Goal: Information Seeking & Learning: Learn about a topic

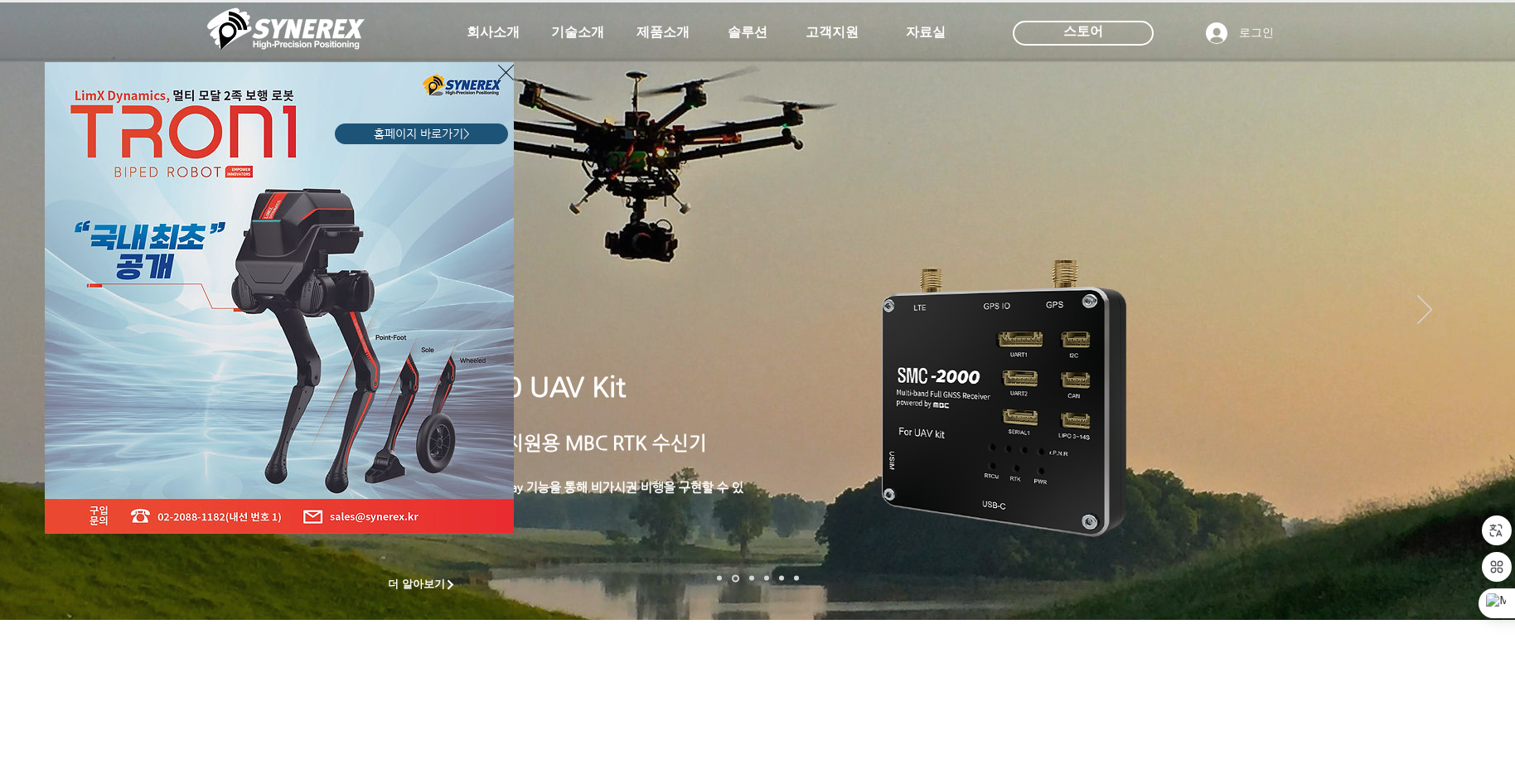
click at [506, 68] on icon "사이트로 돌아가기" at bounding box center [506, 73] width 16 height 21
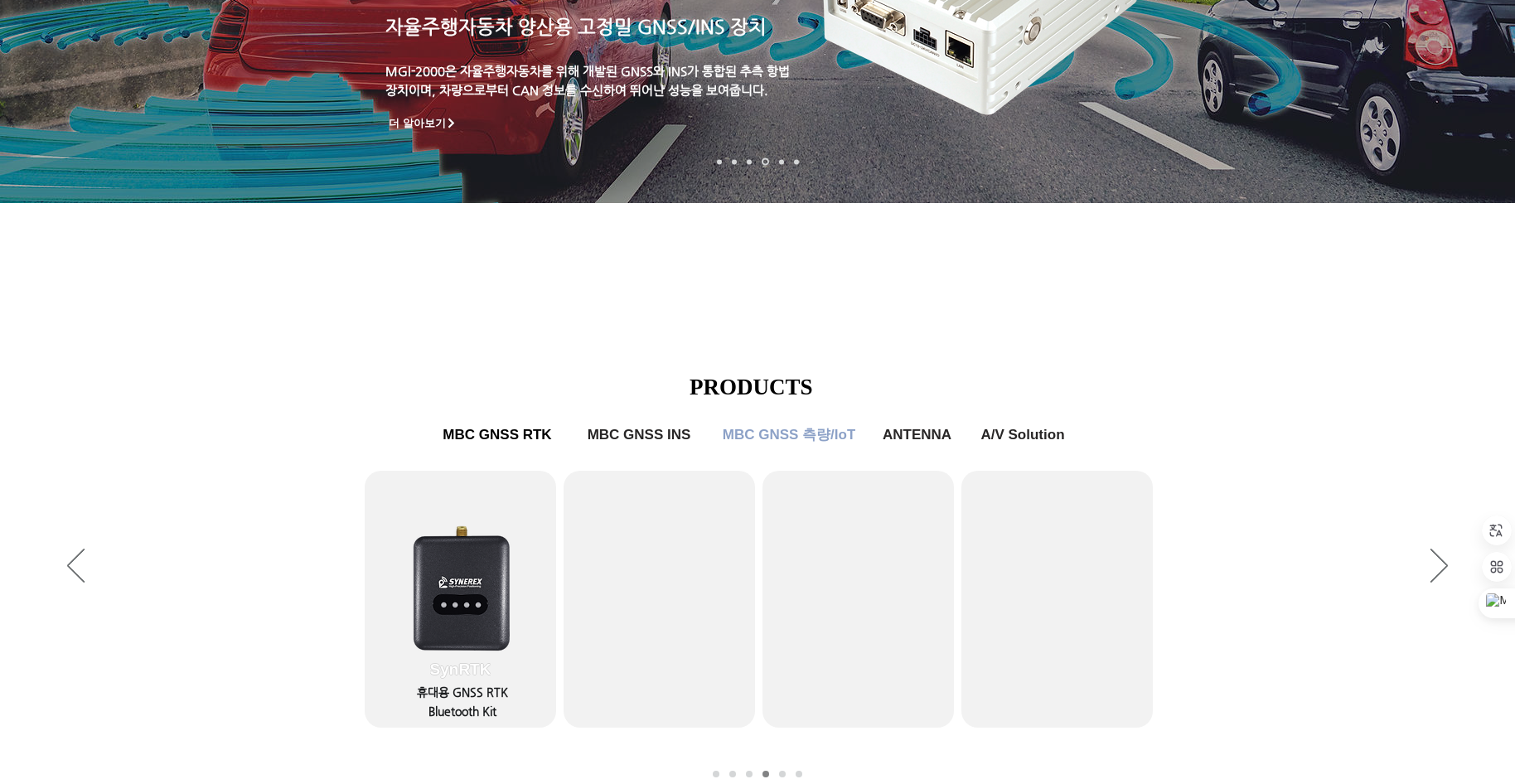
scroll to position [580, 0]
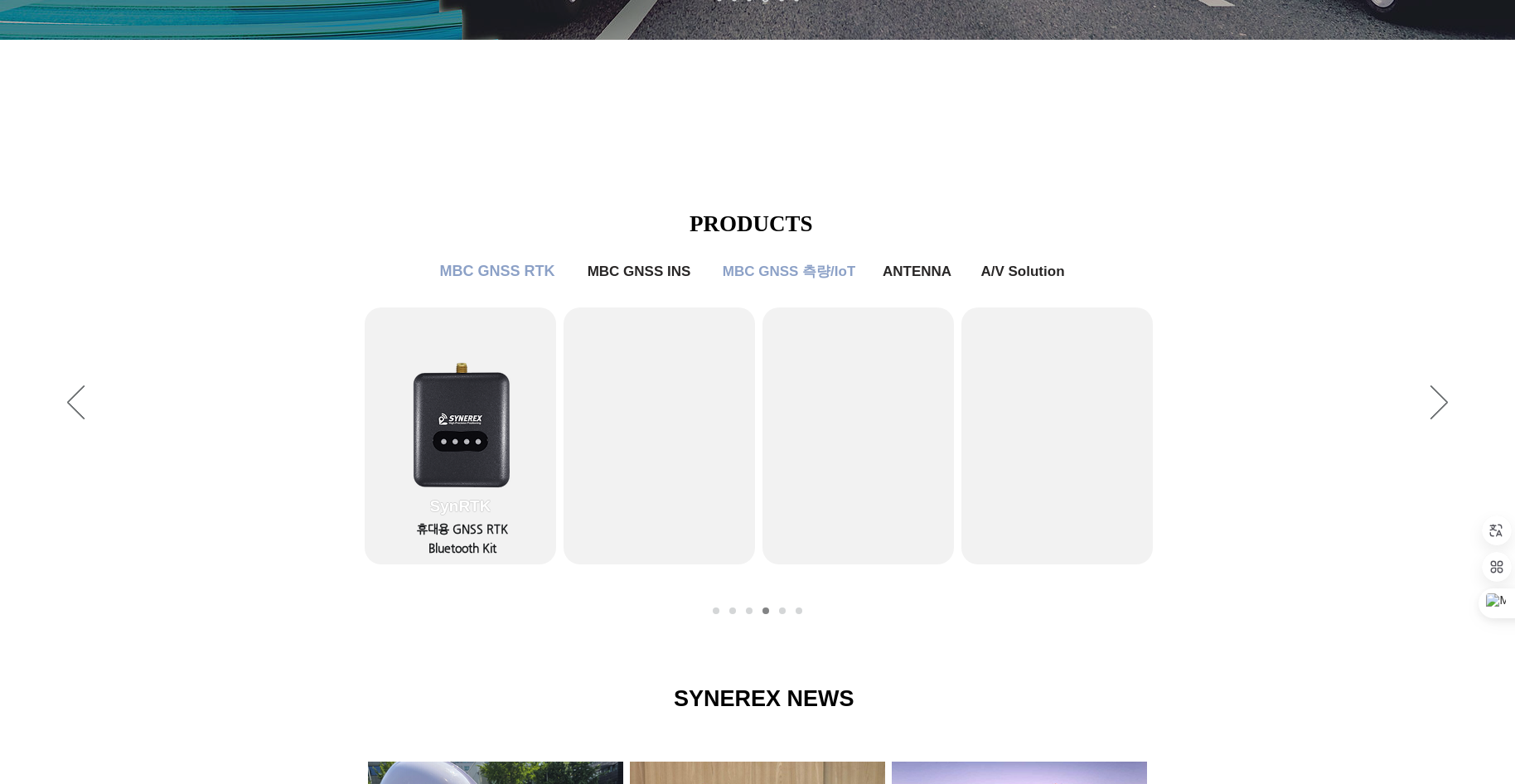
click at [499, 273] on span "MBC GNSS RTK" at bounding box center [497, 271] width 115 height 18
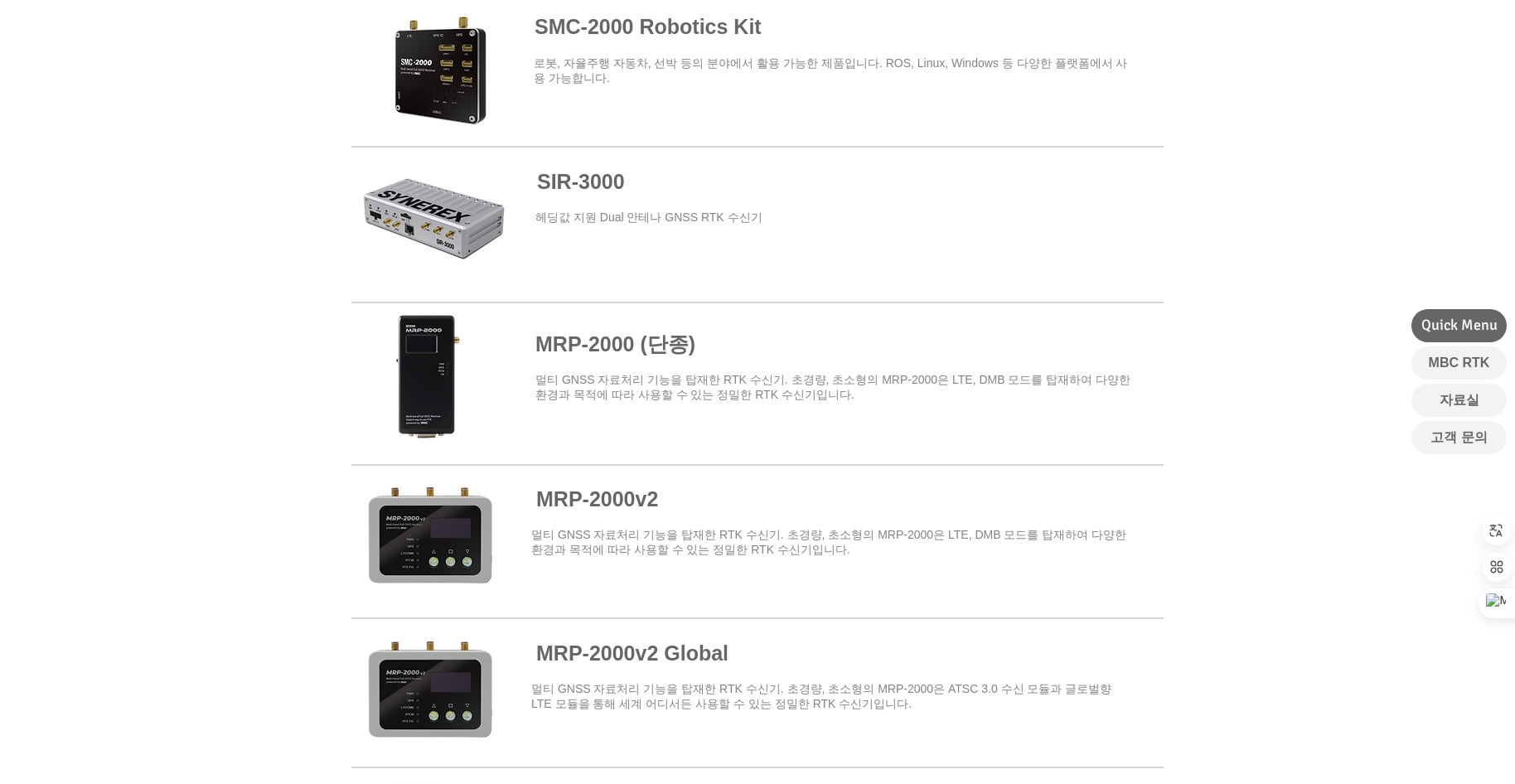
scroll to position [1160, 0]
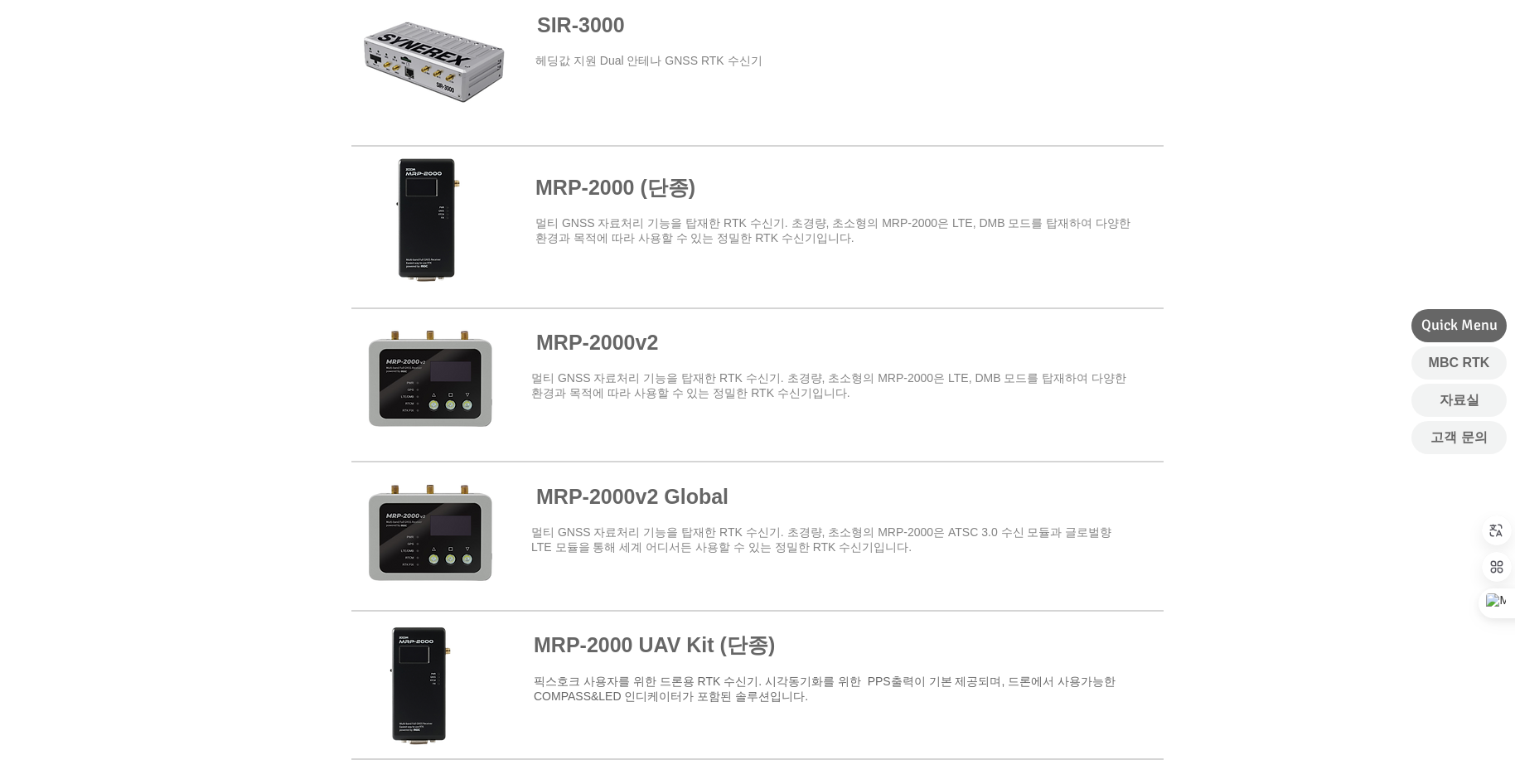
click at [176, 328] on div at bounding box center [757, 601] width 1515 height 1245
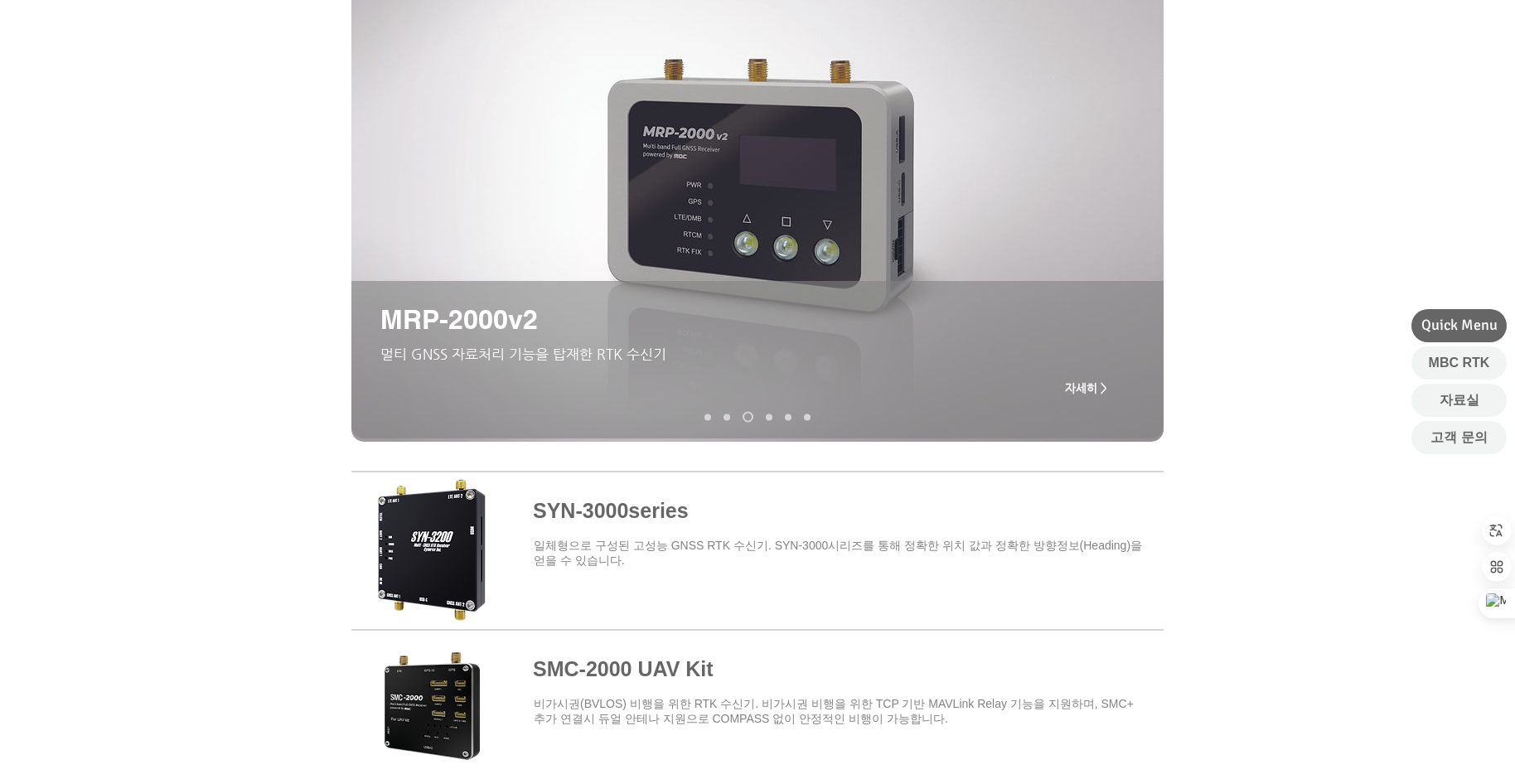
scroll to position [0, 0]
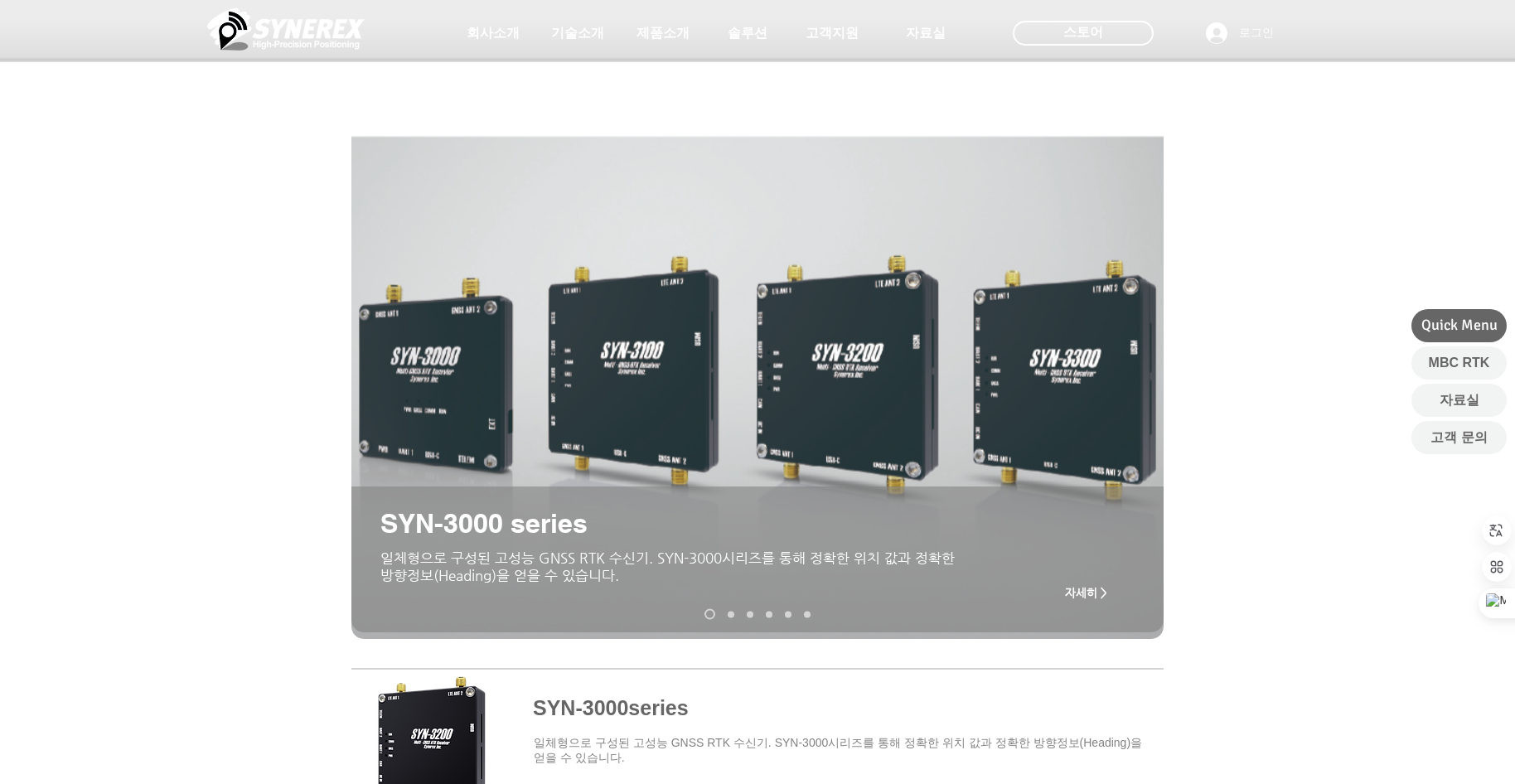
click at [192, 332] on div "main content" at bounding box center [757, 452] width 1515 height 399
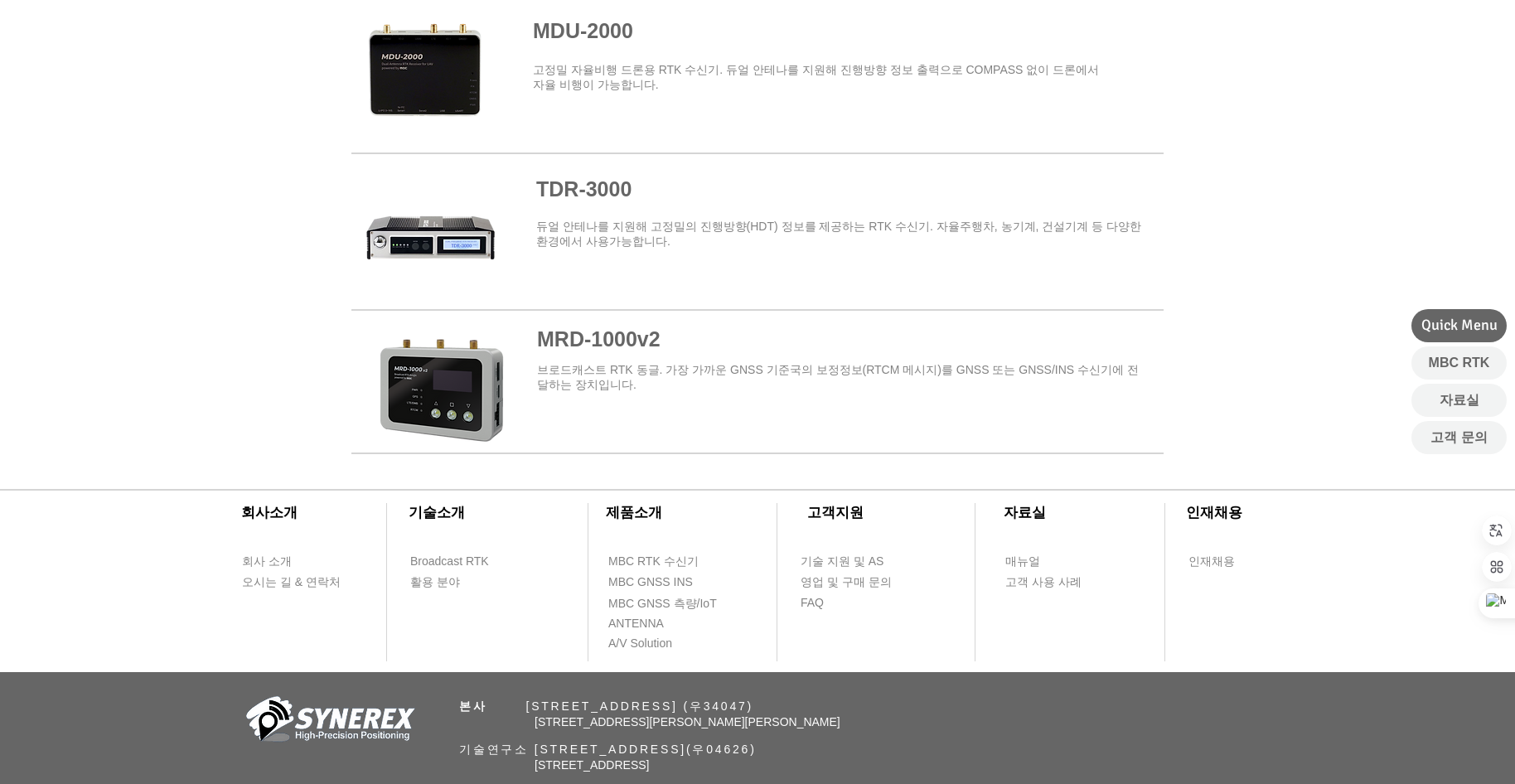
scroll to position [2037, 0]
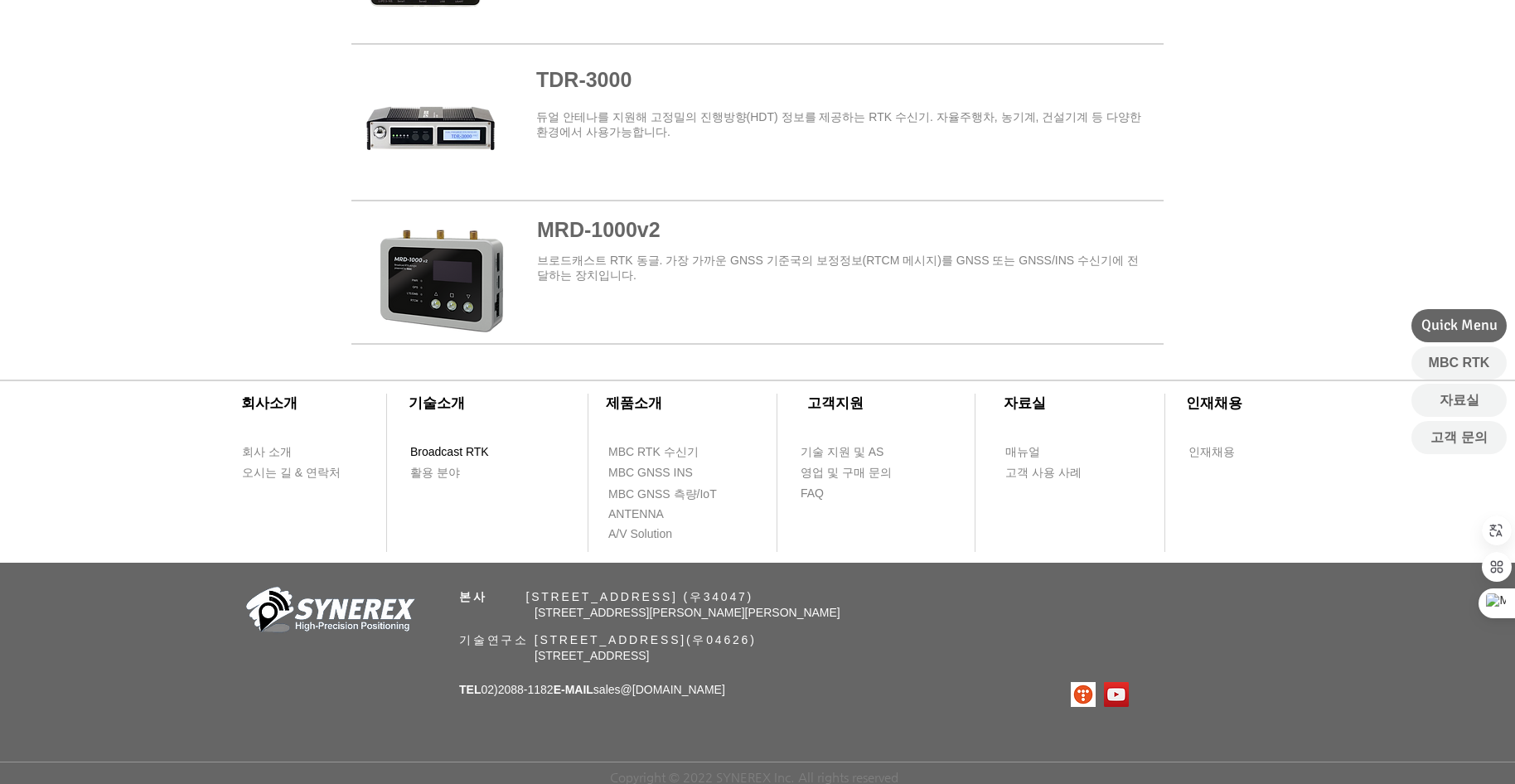
click at [463, 451] on span "Broadcast RTK" at bounding box center [449, 452] width 78 height 17
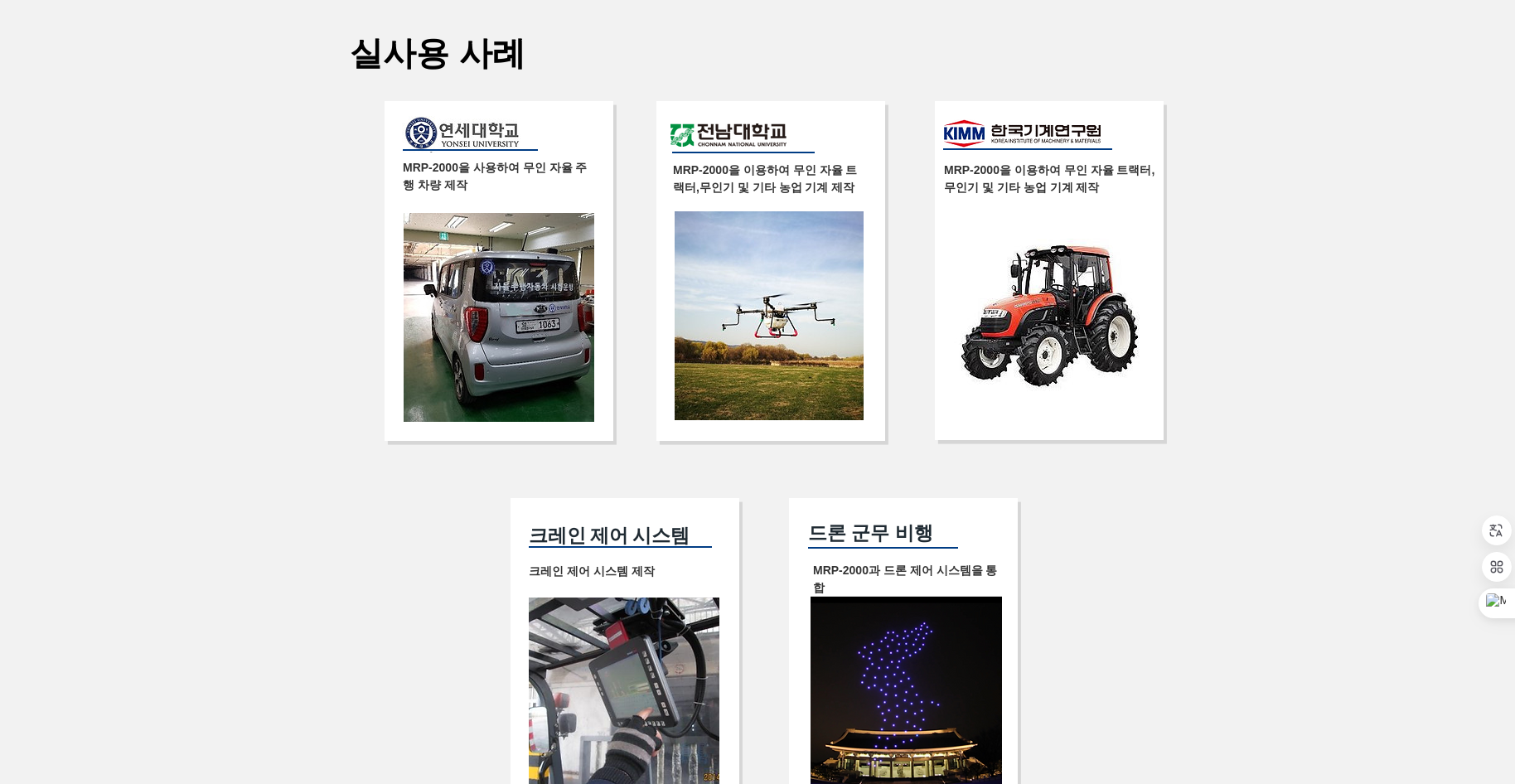
scroll to position [2900, 0]
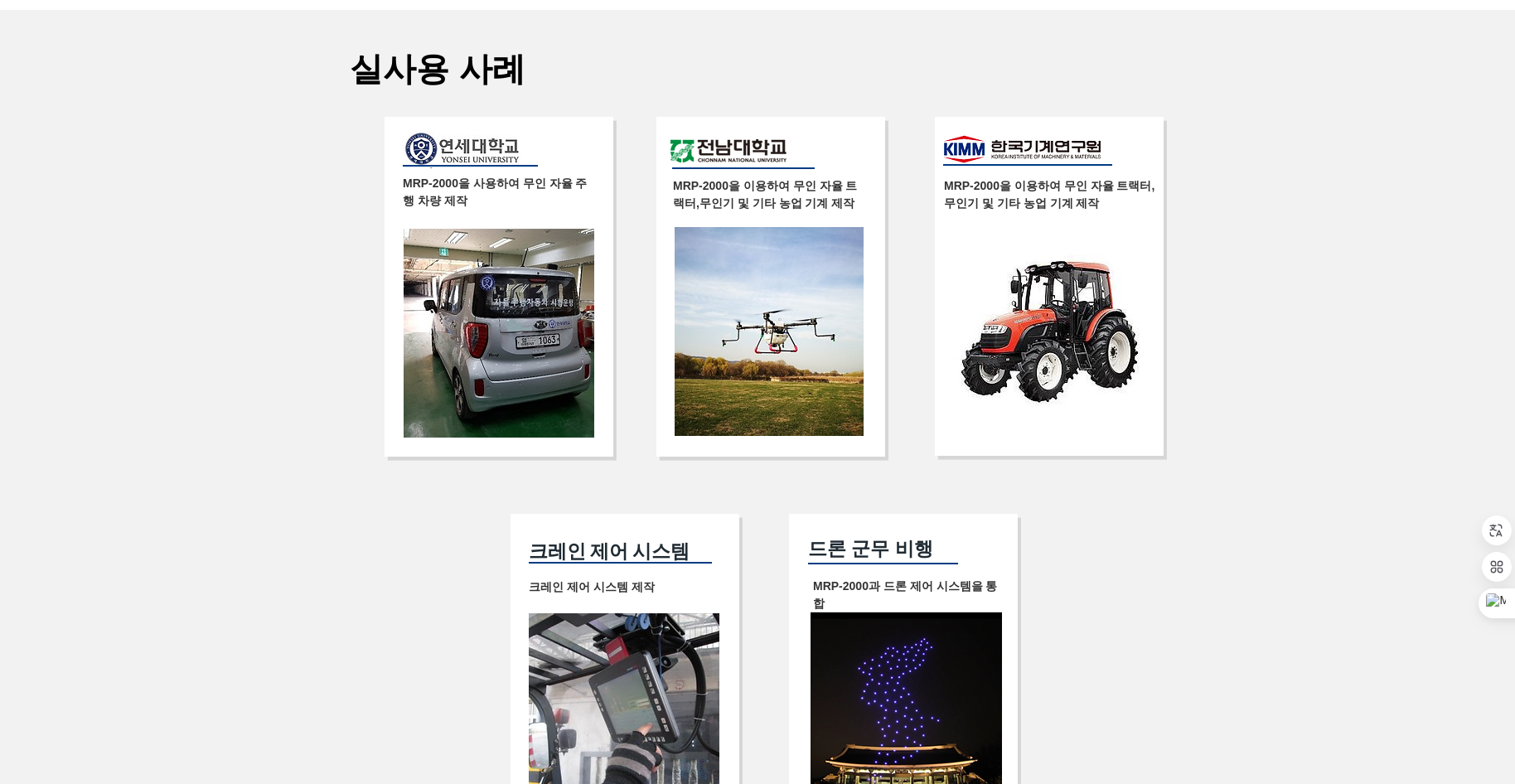
click at [1053, 209] on span "무인기 및 기타 농업 기계 제작" at bounding box center [1021, 203] width 155 height 14
click at [1062, 346] on img at bounding box center [1049, 330] width 191 height 153
click at [1118, 393] on icon at bounding box center [1122, 399] width 12 height 12
click at [229, 322] on div at bounding box center [757, 452] width 1515 height 884
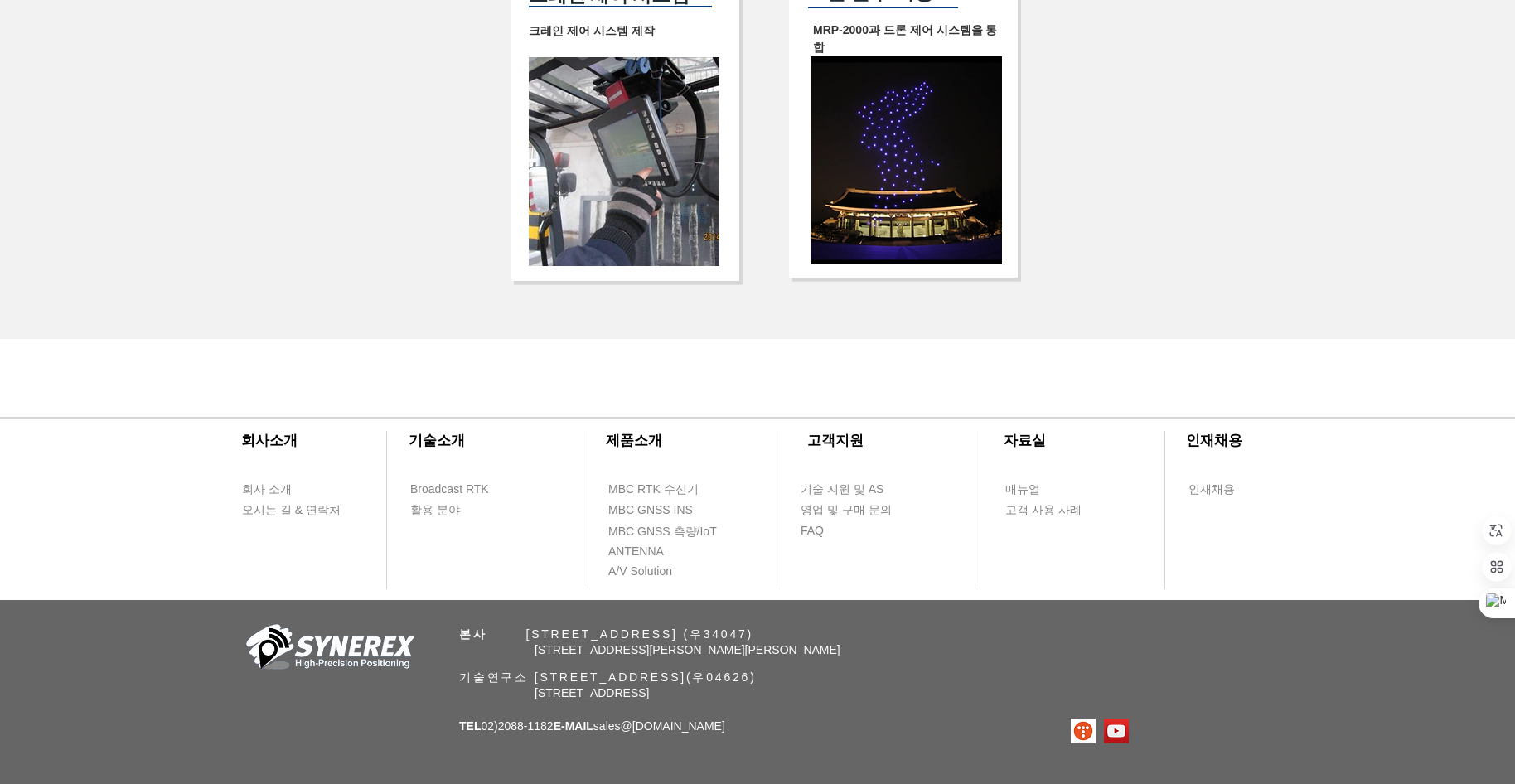
scroll to position [3509, 0]
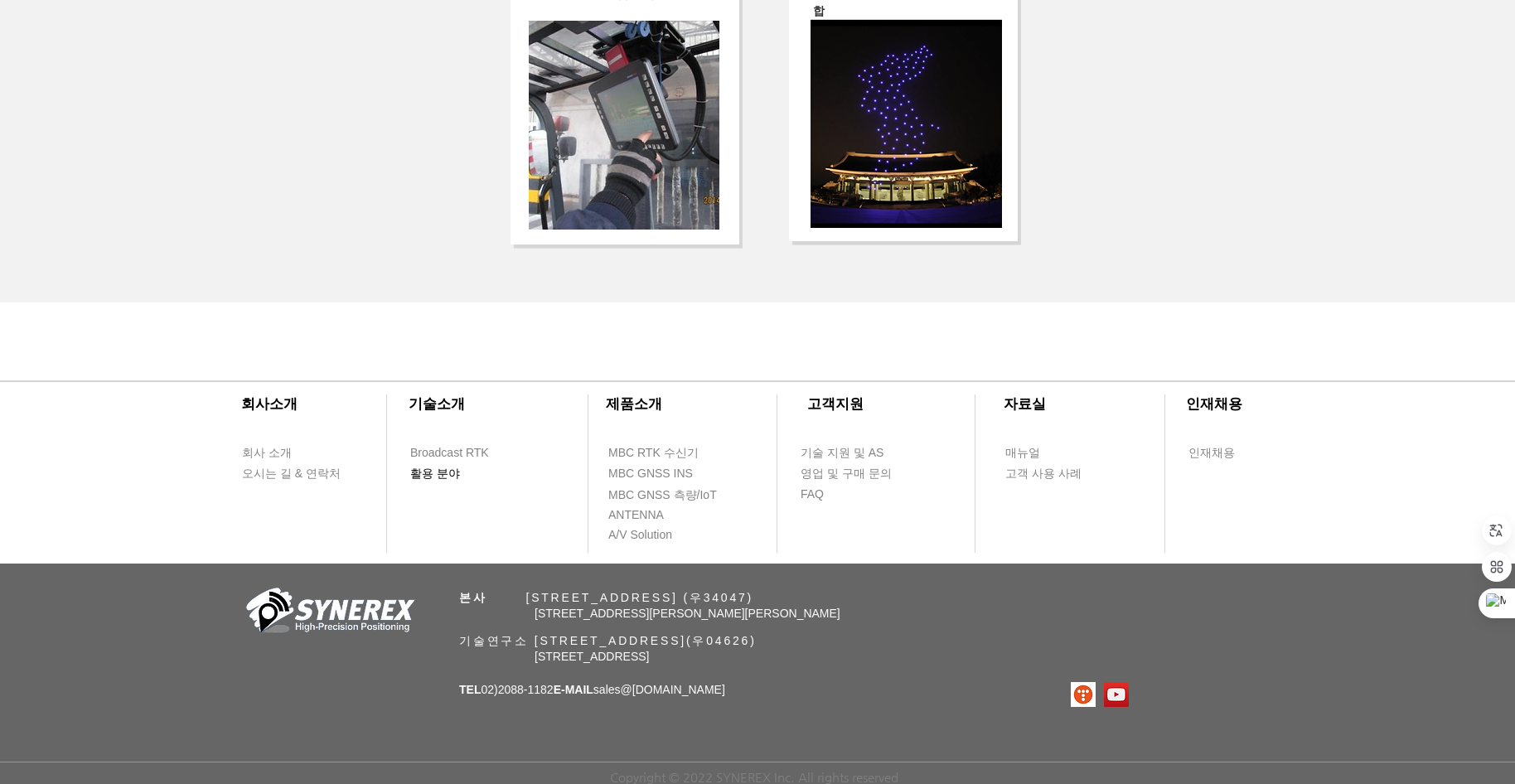
click at [454, 472] on span "활용 분야" at bounding box center [435, 474] width 50 height 17
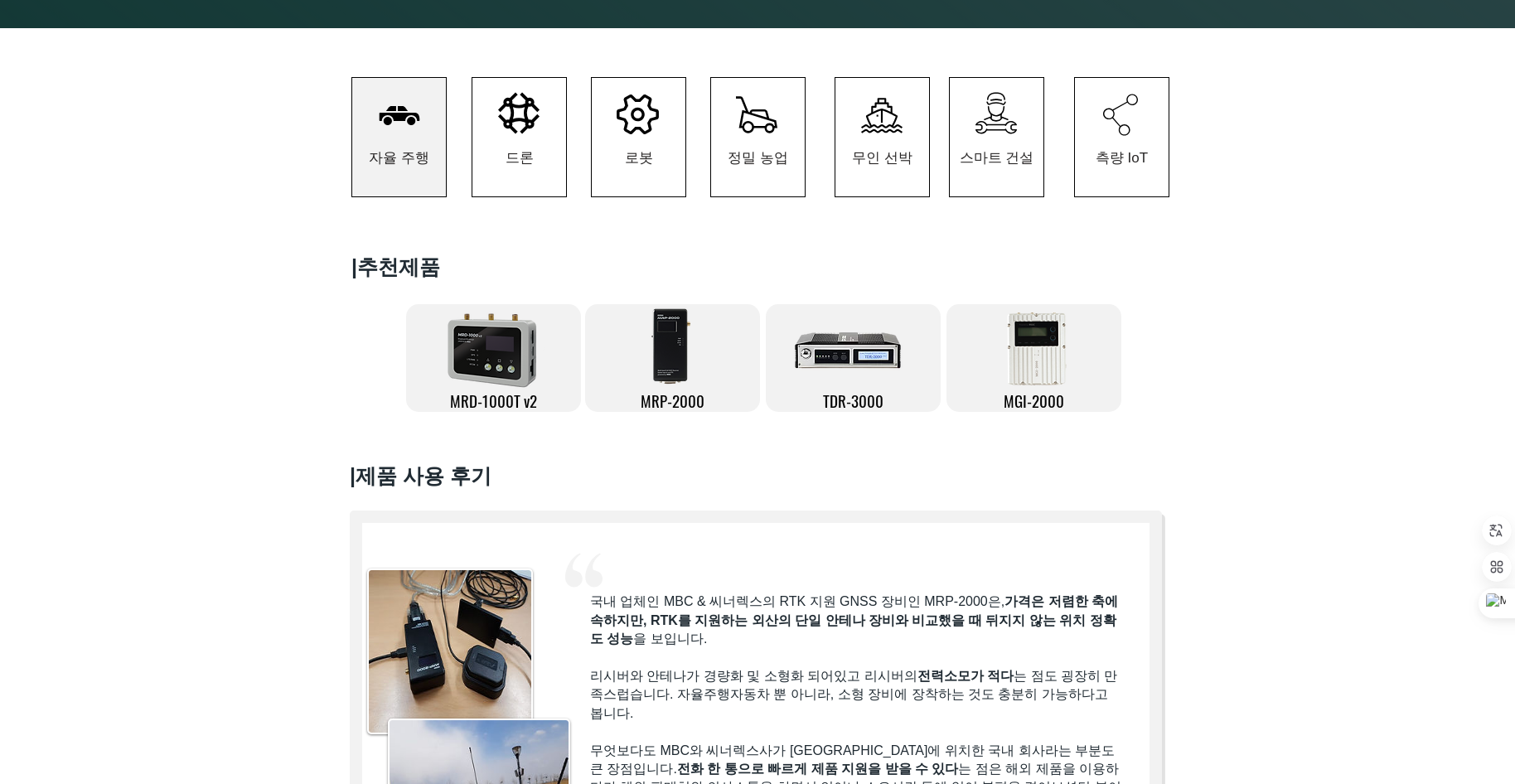
scroll to position [165, 0]
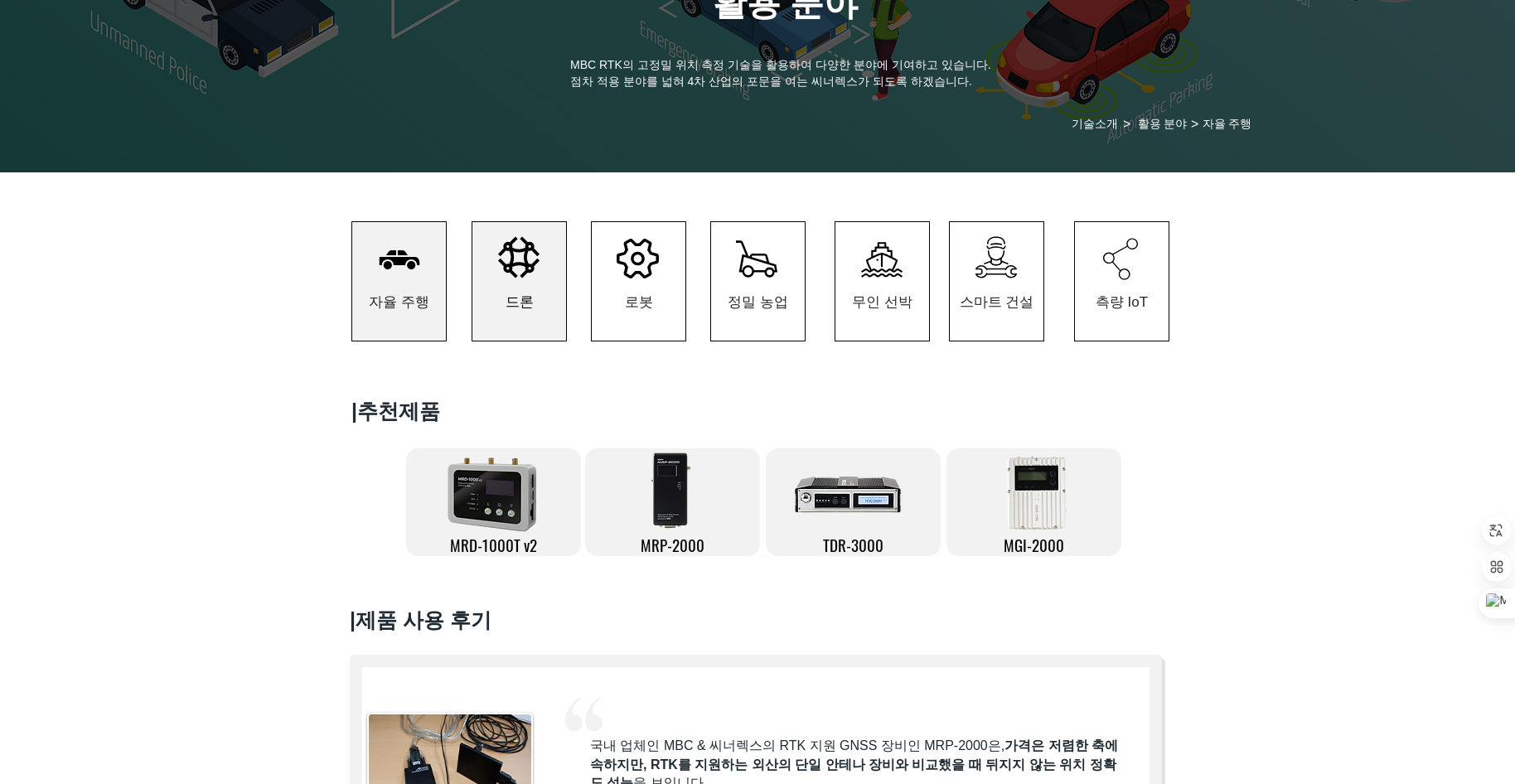
click at [493, 278] on span "드론" at bounding box center [519, 301] width 94 height 77
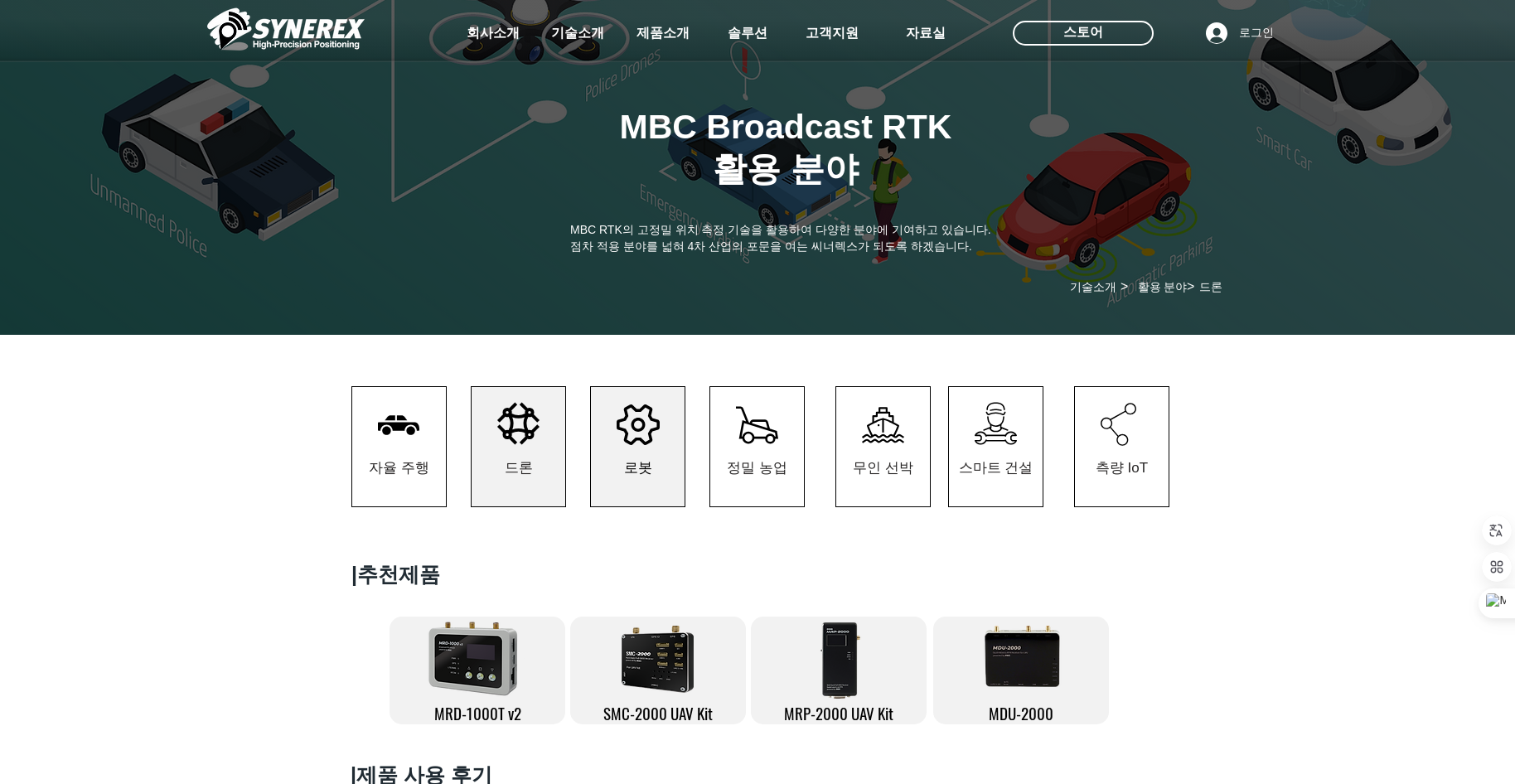
click at [615, 442] on span "로봇" at bounding box center [637, 468] width 94 height 78
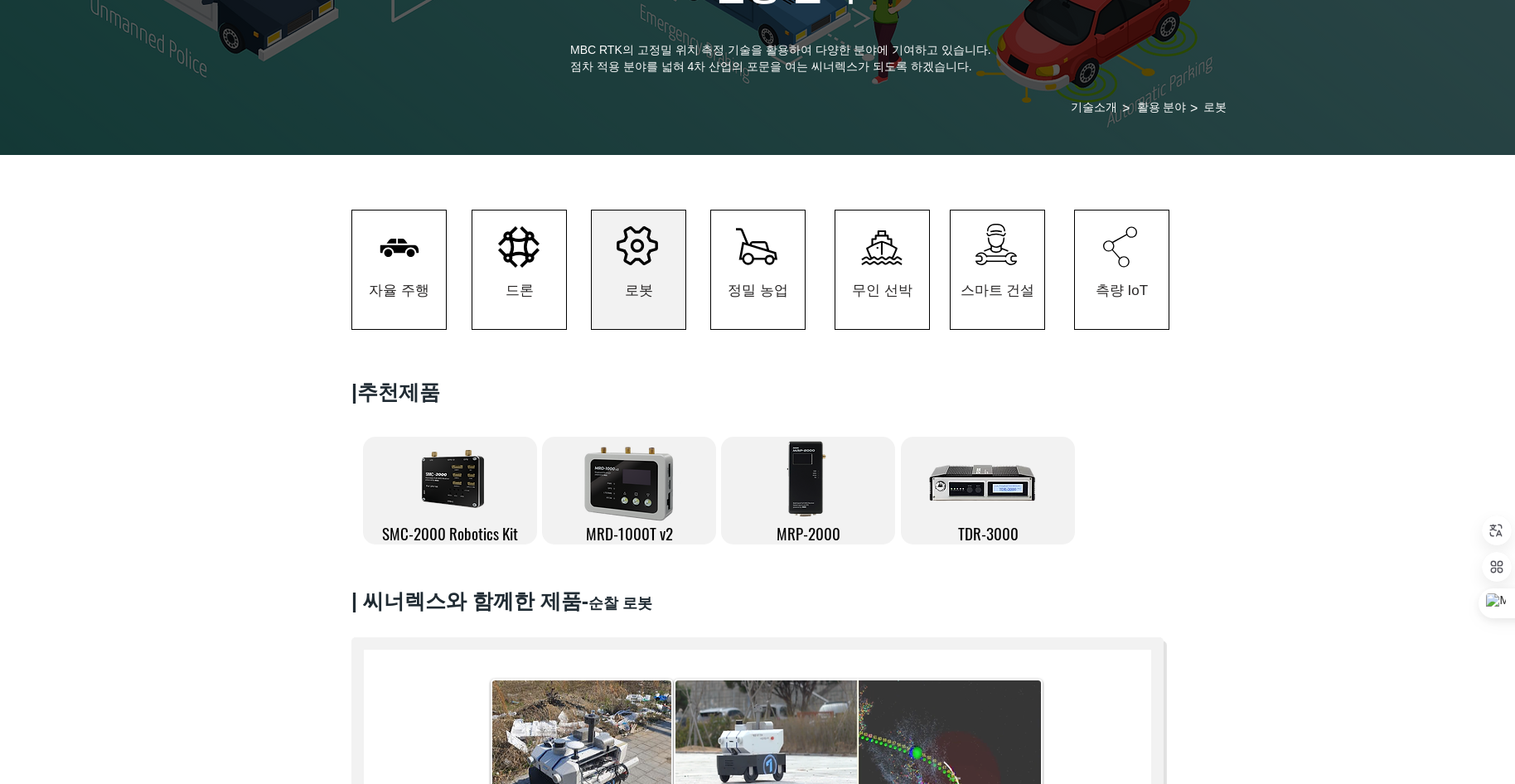
scroll to position [165, 0]
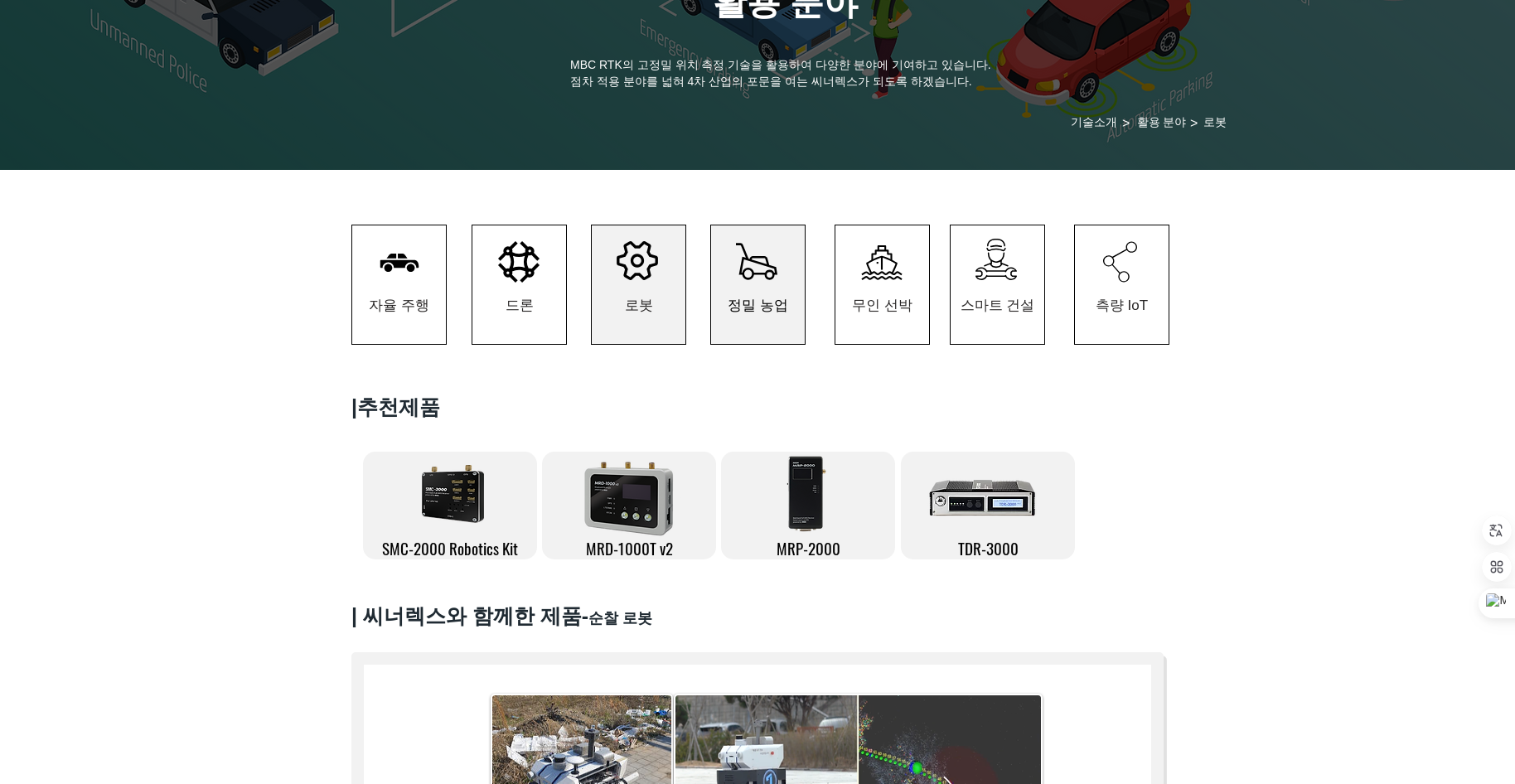
click at [762, 311] on span "정밀 농업" at bounding box center [758, 305] width 61 height 19
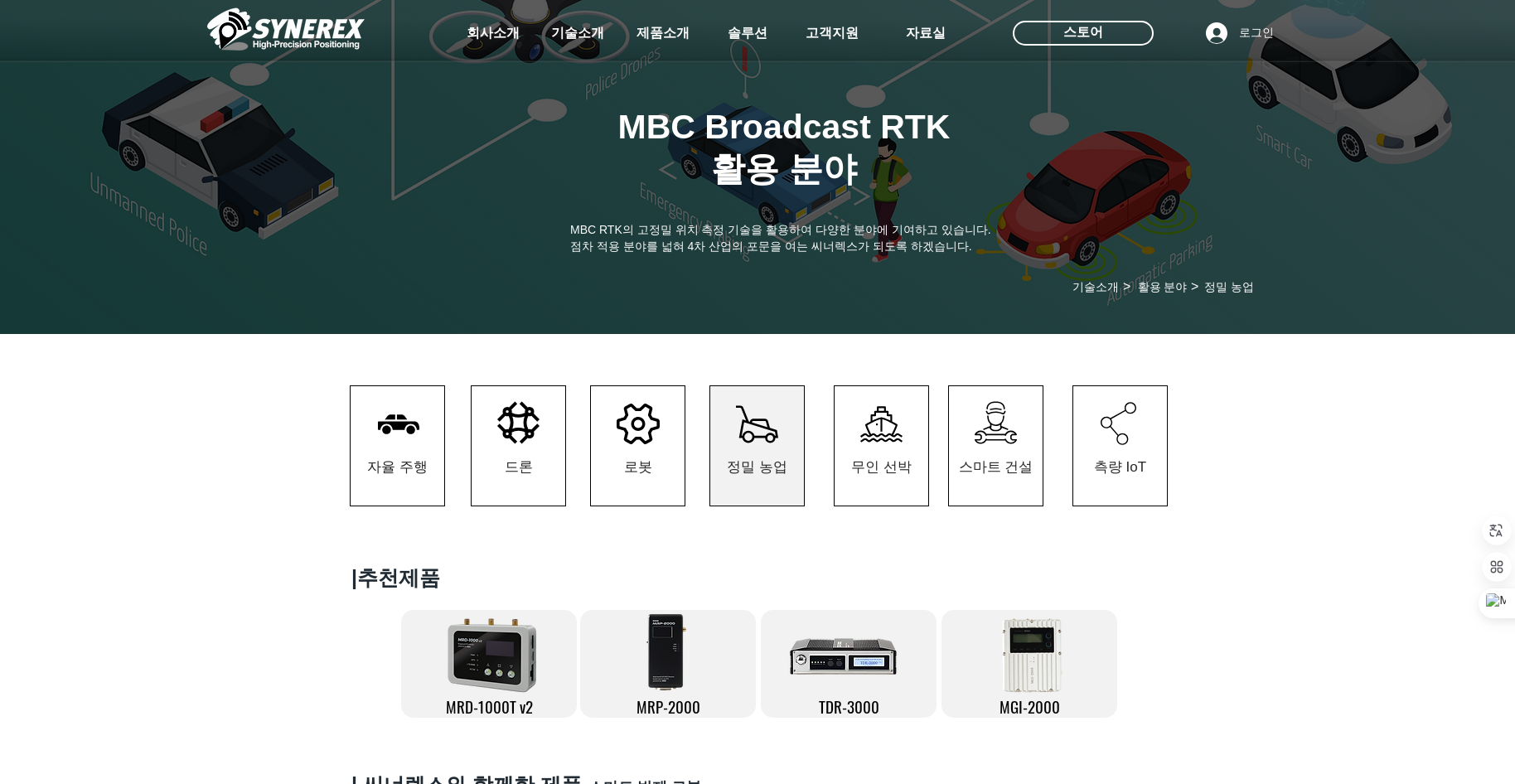
drag, startPoint x: 566, startPoint y: 546, endPoint x: 748, endPoint y: 524, distance: 183.3
click at [871, 476] on span "무인 선박" at bounding box center [881, 467] width 61 height 19
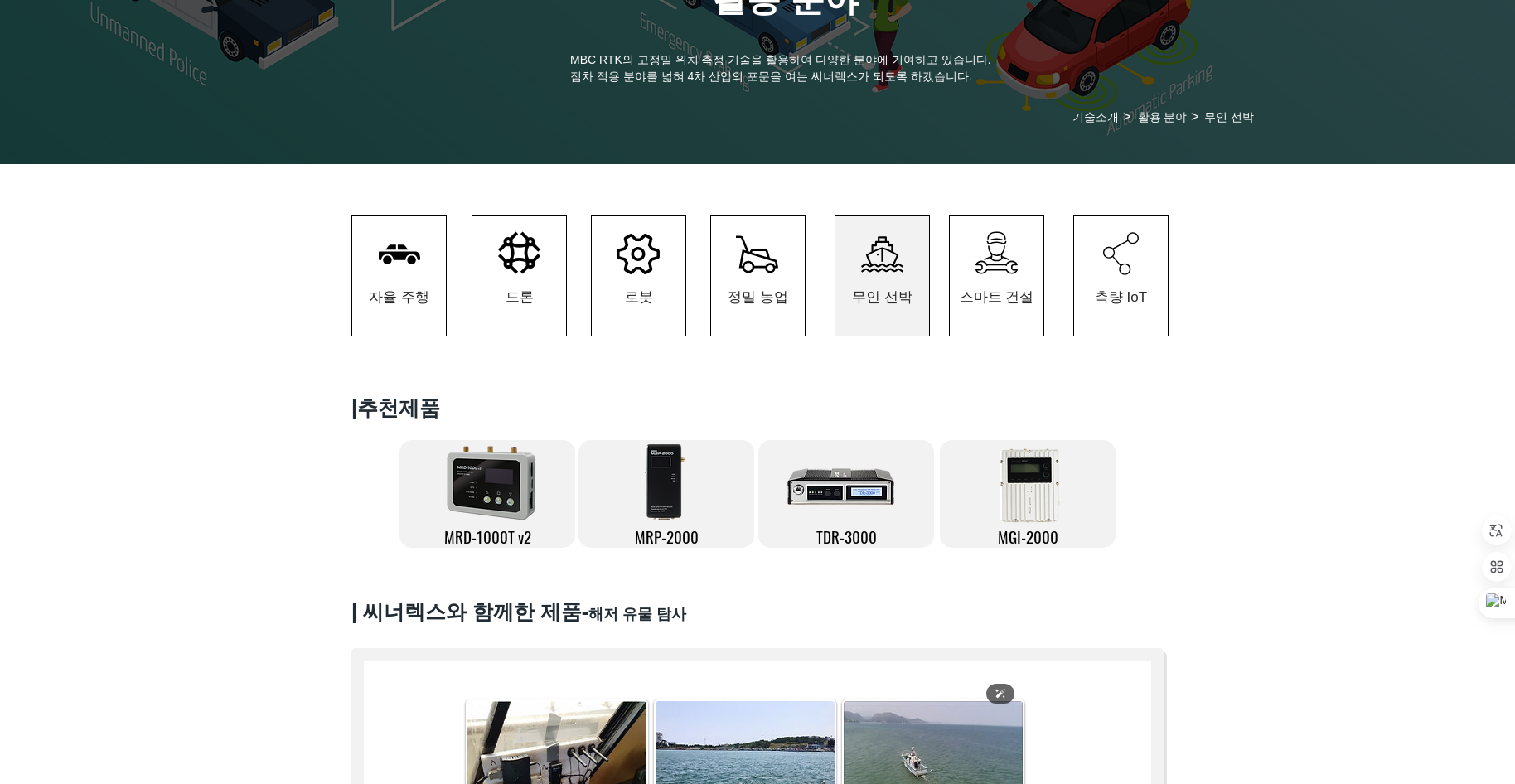
scroll to position [165, 0]
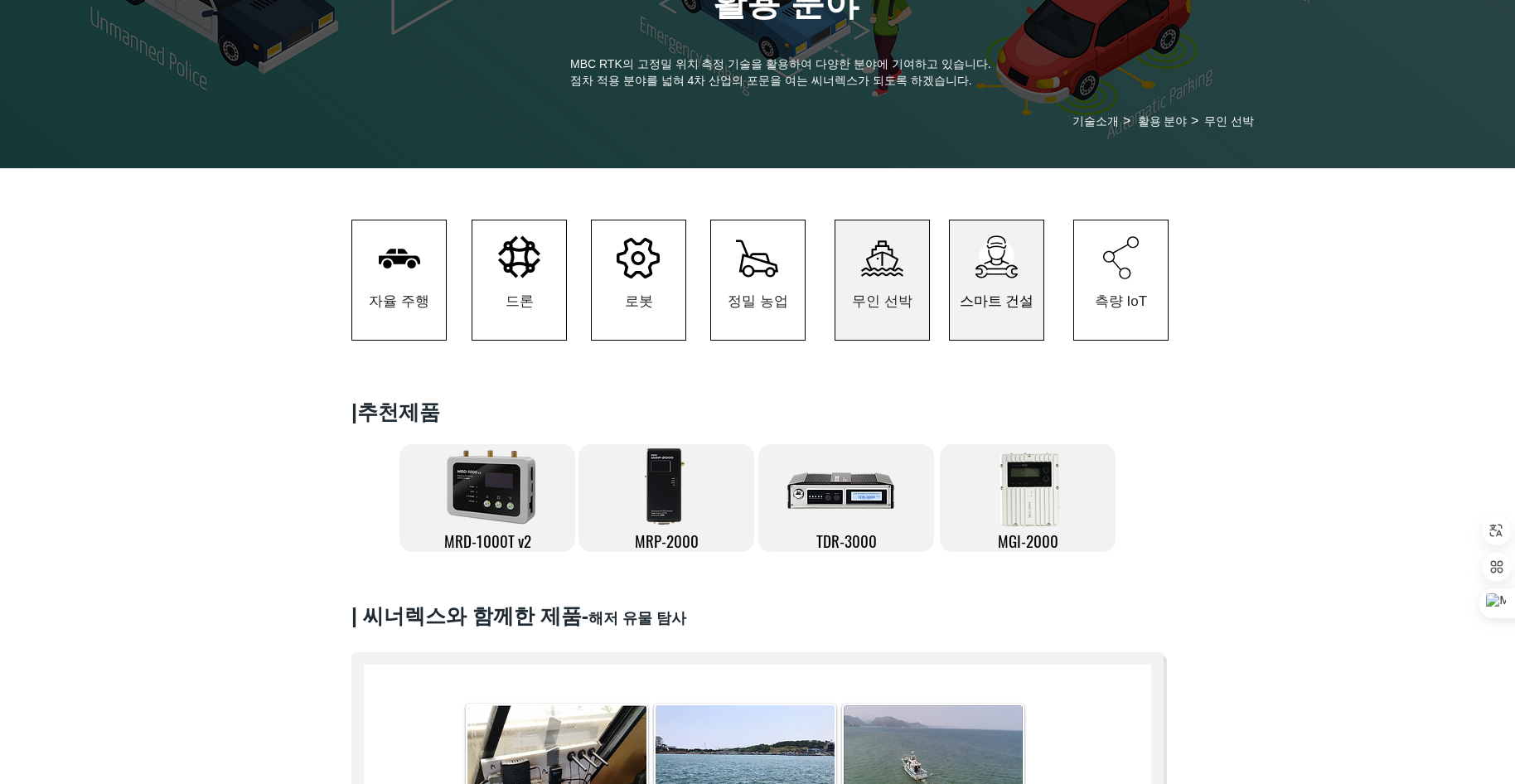
click at [969, 311] on span "스마트 건설" at bounding box center [997, 301] width 74 height 19
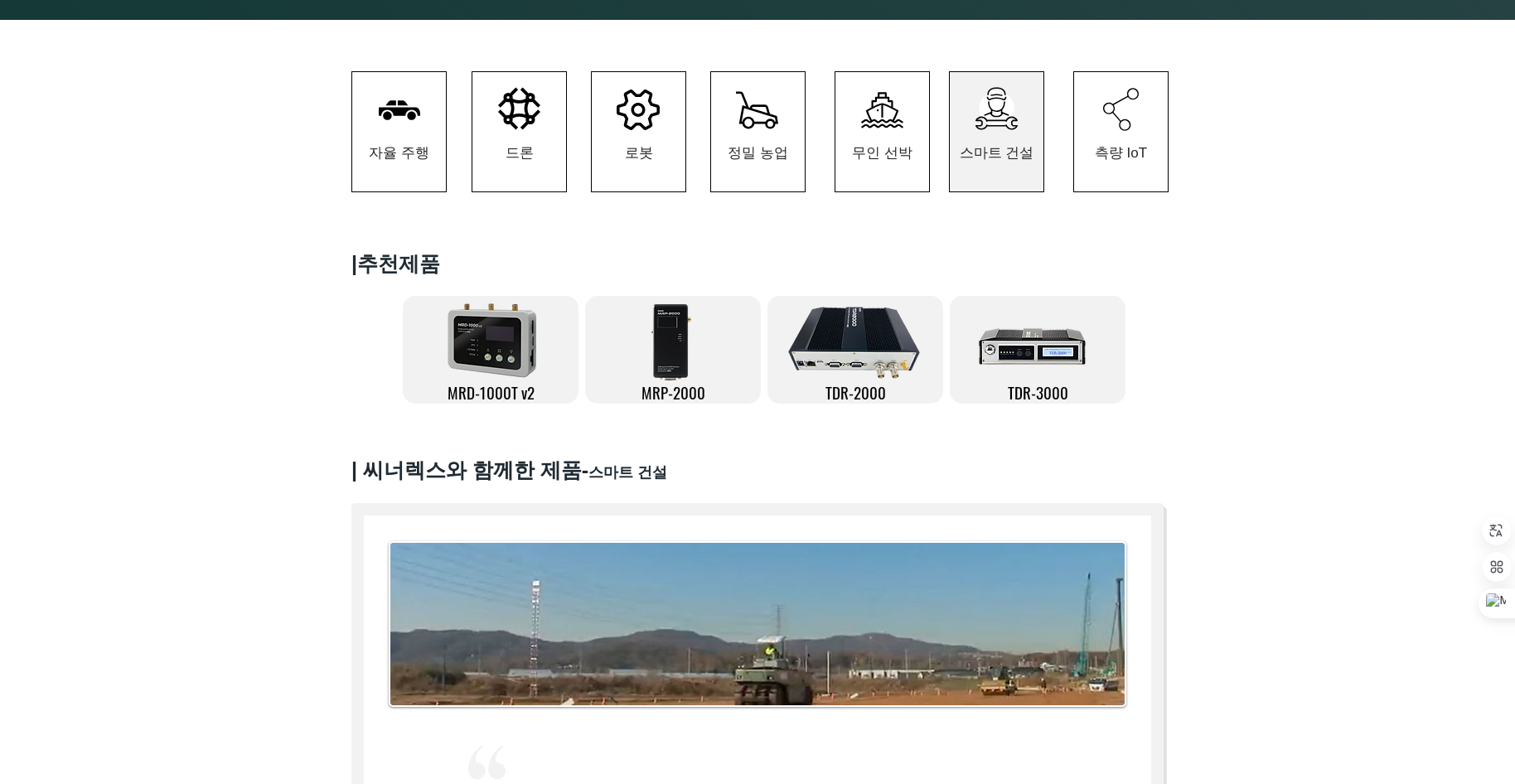
scroll to position [165, 0]
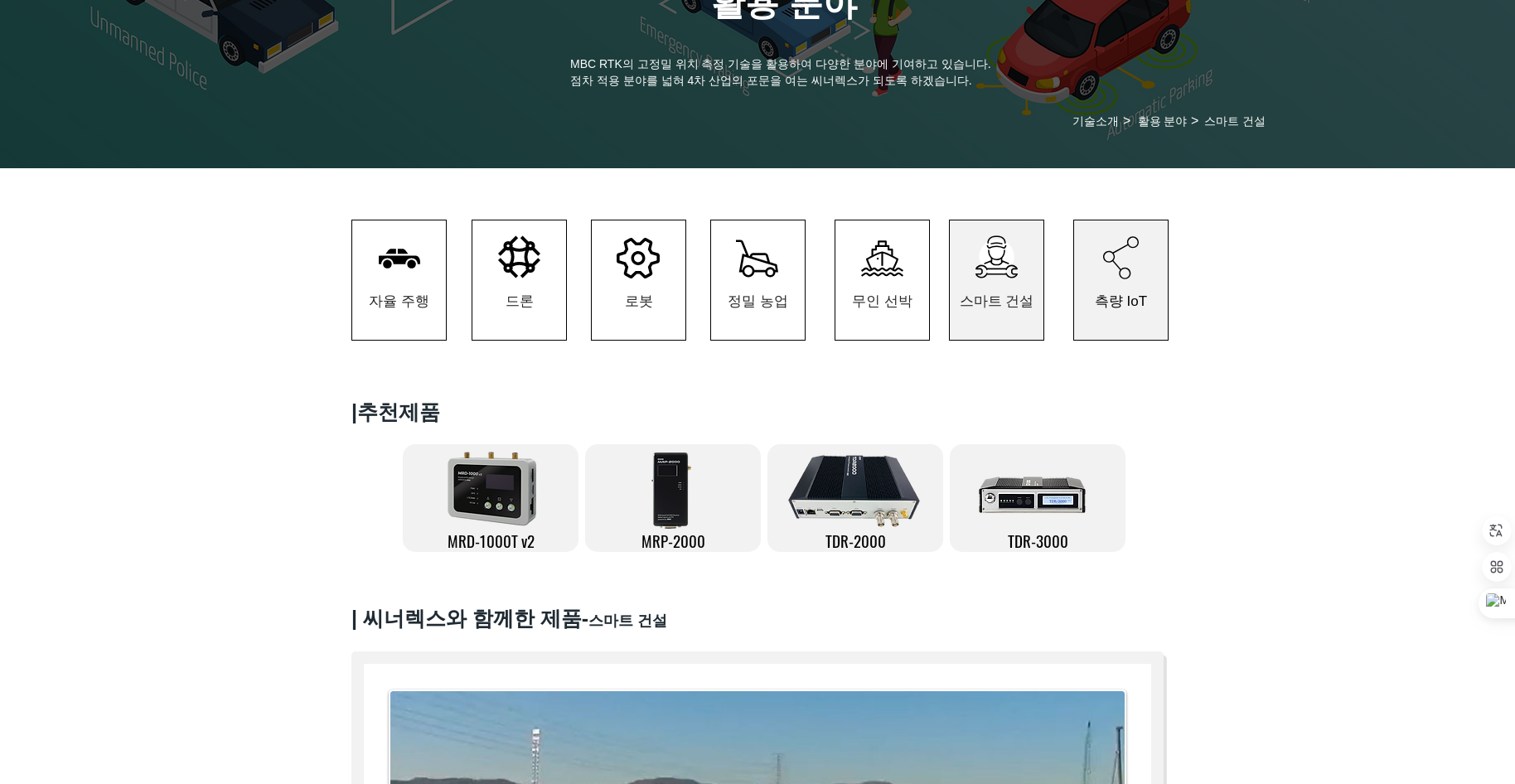
click at [1105, 297] on span "측량 IoT" at bounding box center [1121, 301] width 52 height 19
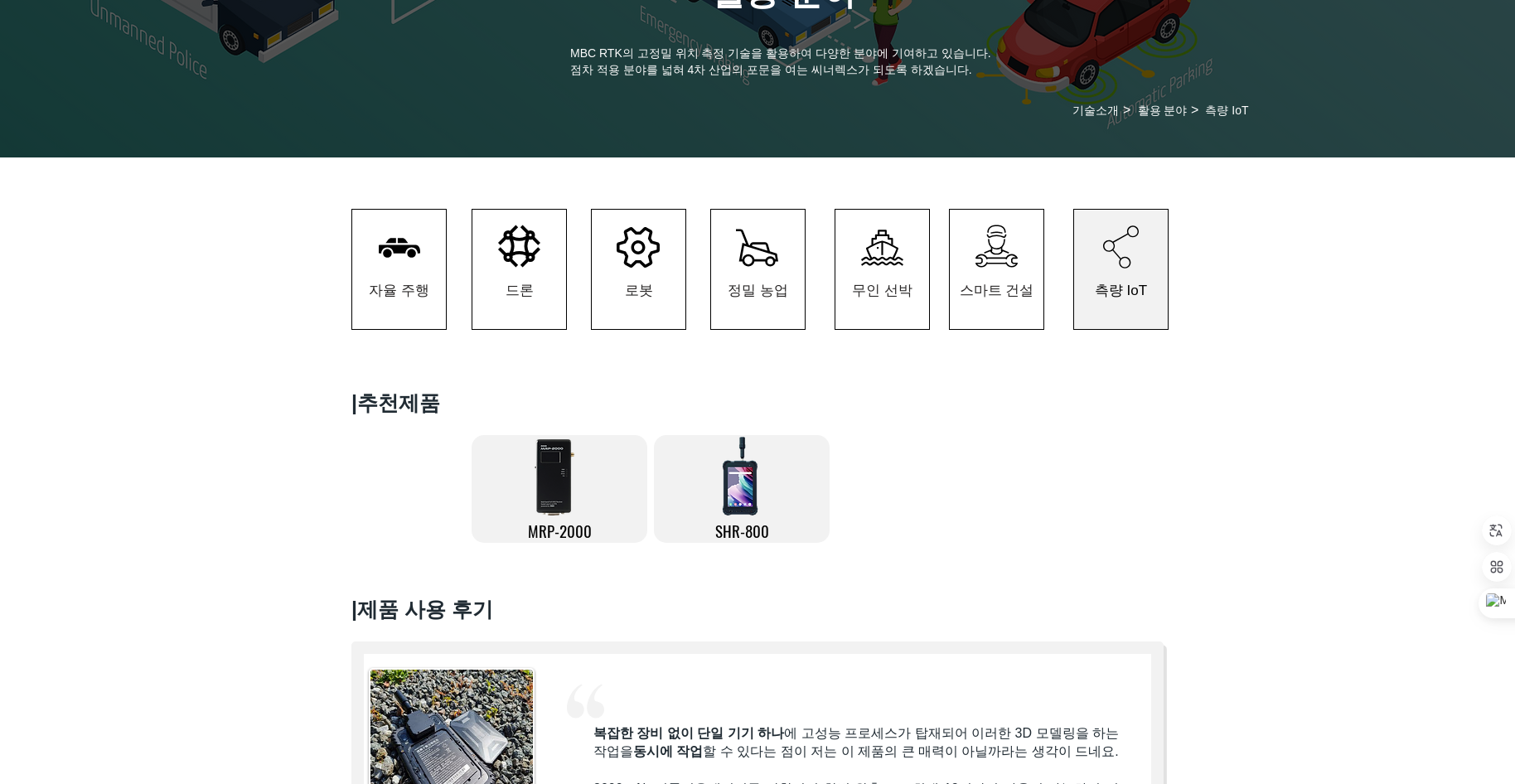
scroll to position [332, 0]
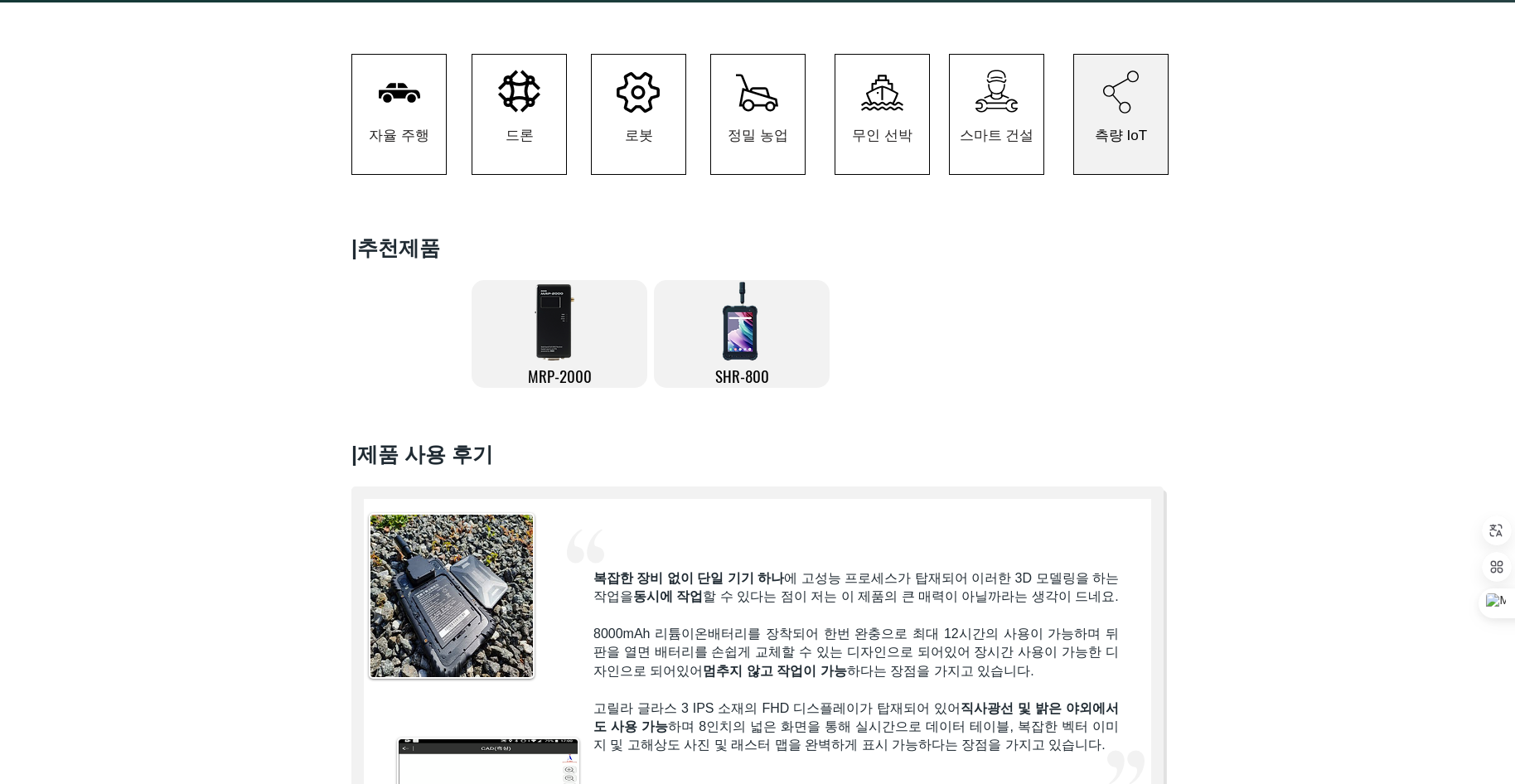
click at [236, 327] on div at bounding box center [757, 304] width 1515 height 218
